Goal: Transaction & Acquisition: Purchase product/service

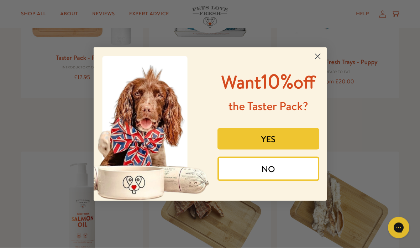
scroll to position [387, 0]
click at [324, 63] on icon "Close dialog" at bounding box center [318, 56] width 12 height 12
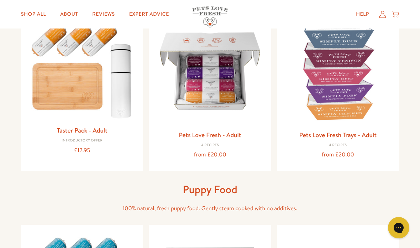
scroll to position [98, 0]
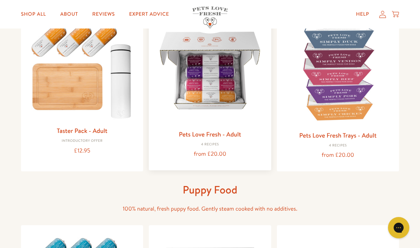
click at [226, 95] on img at bounding box center [210, 70] width 111 height 111
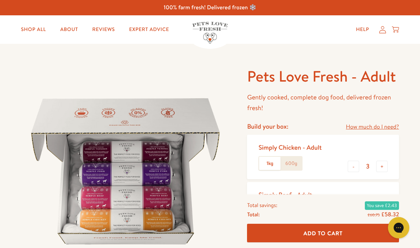
click at [295, 165] on label "600g" at bounding box center [291, 164] width 21 height 14
click at [0, 0] on input "600g" at bounding box center [0, 0] width 0 height 0
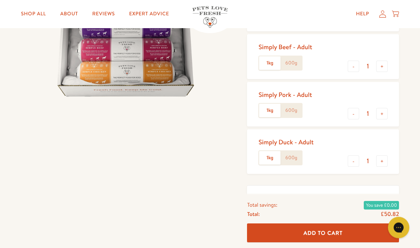
scroll to position [148, 0]
click at [362, 162] on input "1" at bounding box center [367, 161] width 17 height 8
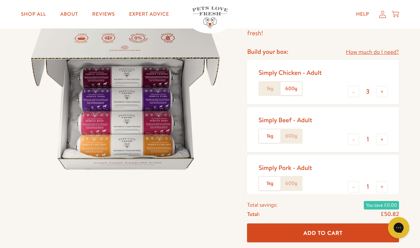
scroll to position [74, 0]
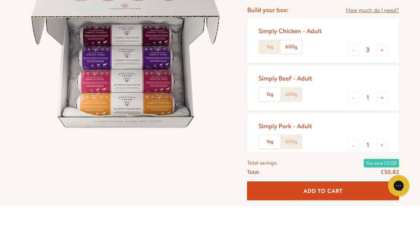
click at [291, 130] on label "600g" at bounding box center [291, 137] width 21 height 14
click at [0, 0] on input "600g" at bounding box center [0, 0] width 0 height 0
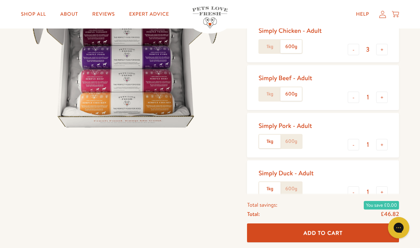
click at [296, 139] on label "600g" at bounding box center [291, 142] width 21 height 14
click at [0, 0] on input "600g" at bounding box center [0, 0] width 0 height 0
click at [360, 190] on input "1" at bounding box center [367, 192] width 17 height 8
click at [355, 190] on button "-" at bounding box center [353, 192] width 11 height 11
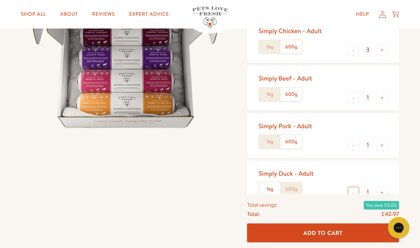
type input "0"
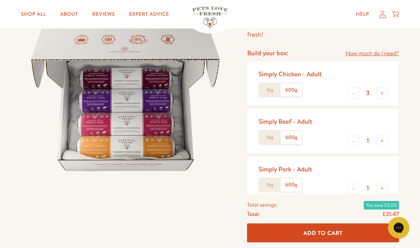
scroll to position [73, 0]
click at [387, 140] on button "+" at bounding box center [382, 140] width 11 height 11
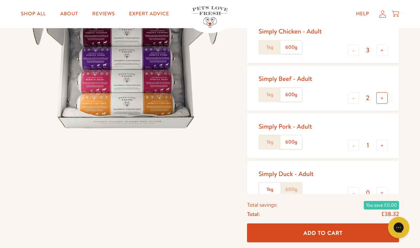
scroll to position [116, 0]
click at [378, 93] on button "+" at bounding box center [382, 97] width 11 height 11
type input "3"
click at [387, 52] on button "+" at bounding box center [382, 49] width 11 height 11
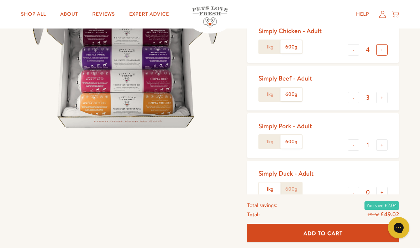
click at [382, 47] on button "+" at bounding box center [382, 49] width 11 height 11
click at [383, 48] on button "+" at bounding box center [382, 49] width 11 height 11
click at [384, 51] on button "+" at bounding box center [382, 49] width 11 height 11
type input "7"
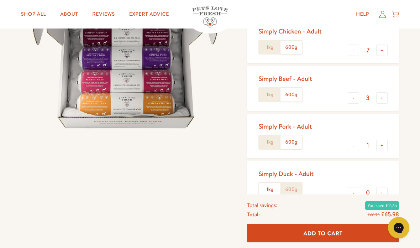
click at [328, 237] on span "Add To Cart" at bounding box center [323, 232] width 39 height 7
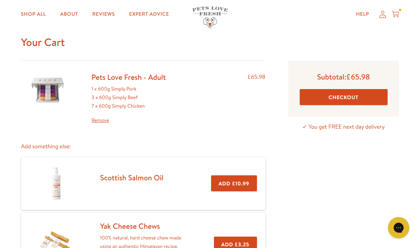
scroll to position [16, 0]
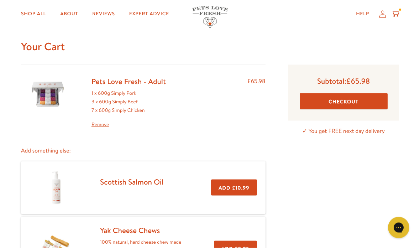
click at [354, 106] on button "Checkout" at bounding box center [344, 101] width 88 height 16
